Goal: Communication & Community: Answer question/provide support

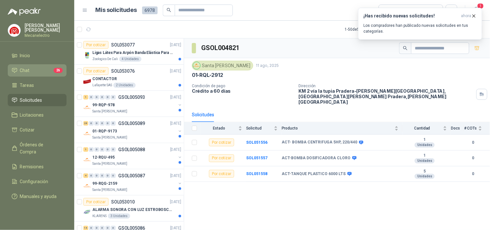
click at [20, 67] on span "Chat" at bounding box center [25, 70] width 10 height 7
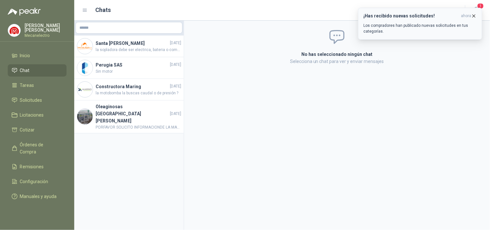
click at [479, 14] on button "¡Has recibido nuevas solicitudes! ahora Los compradores han publicado nuevas so…" at bounding box center [420, 24] width 124 height 32
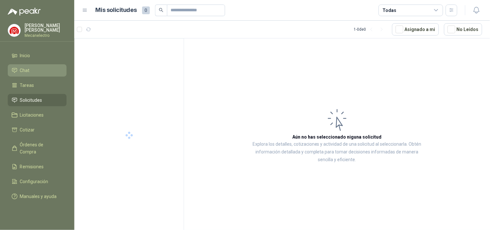
click at [41, 67] on li "Chat" at bounding box center [37, 70] width 51 height 7
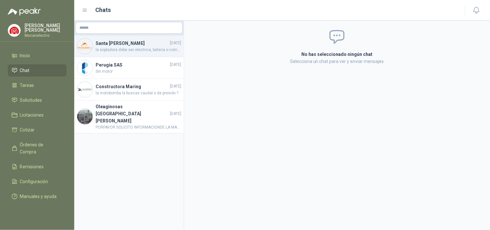
click at [143, 47] on span "la sopladora debe ser electrica, bateria o combustion ?" at bounding box center [139, 50] width 86 height 6
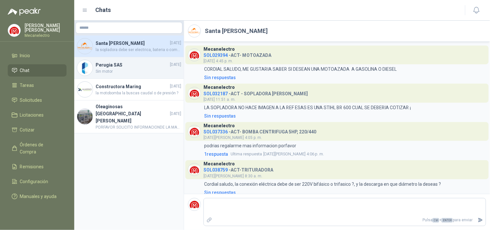
click at [143, 71] on span "Sin motor" at bounding box center [139, 72] width 86 height 6
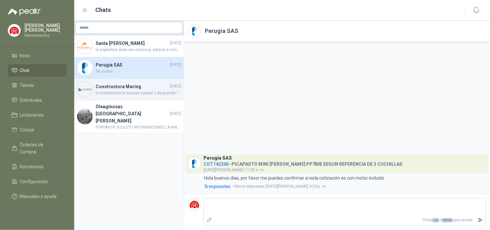
click at [133, 89] on h4 "Constructora Maring" at bounding box center [132, 86] width 73 height 7
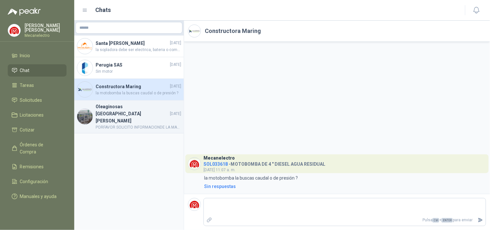
click at [149, 111] on h4 "Oleaginosas [GEOGRAPHIC_DATA][PERSON_NAME]" at bounding box center [132, 113] width 73 height 21
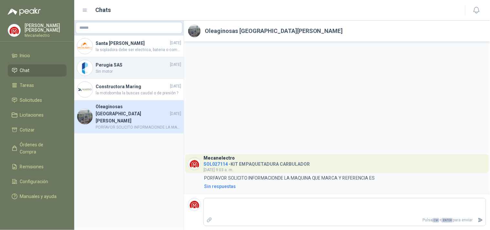
click at [142, 63] on h4 "Perugia SAS" at bounding box center [132, 64] width 73 height 7
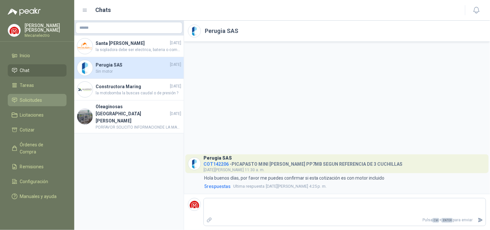
click at [44, 97] on li "Solicitudes" at bounding box center [37, 100] width 51 height 7
